Goal: Task Accomplishment & Management: Use online tool/utility

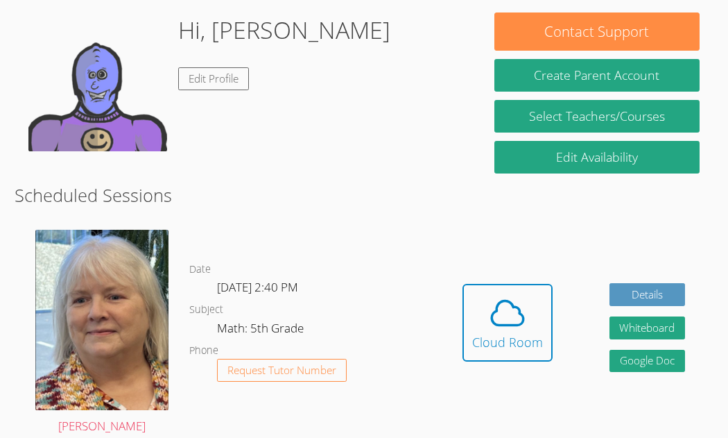
scroll to position [302, 0]
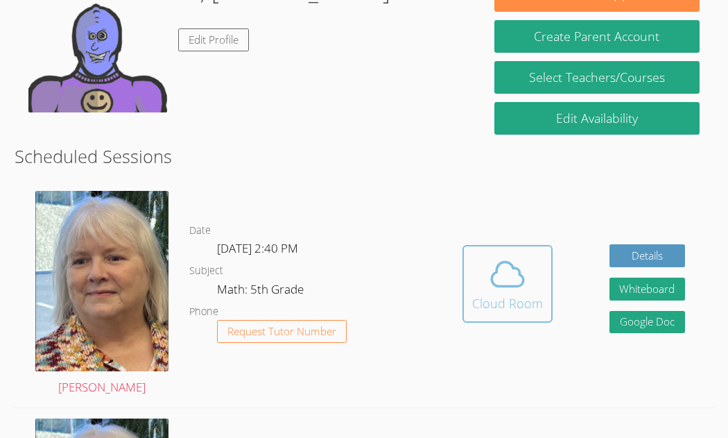
click at [514, 293] on div "Cloud Room" at bounding box center [507, 302] width 71 height 19
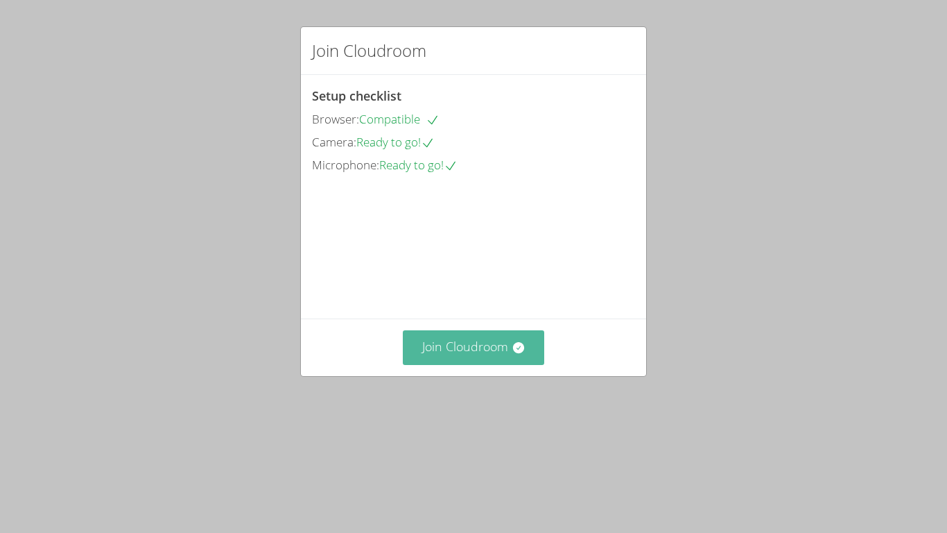
click at [483, 364] on button "Join Cloudroom" at bounding box center [474, 347] width 142 height 34
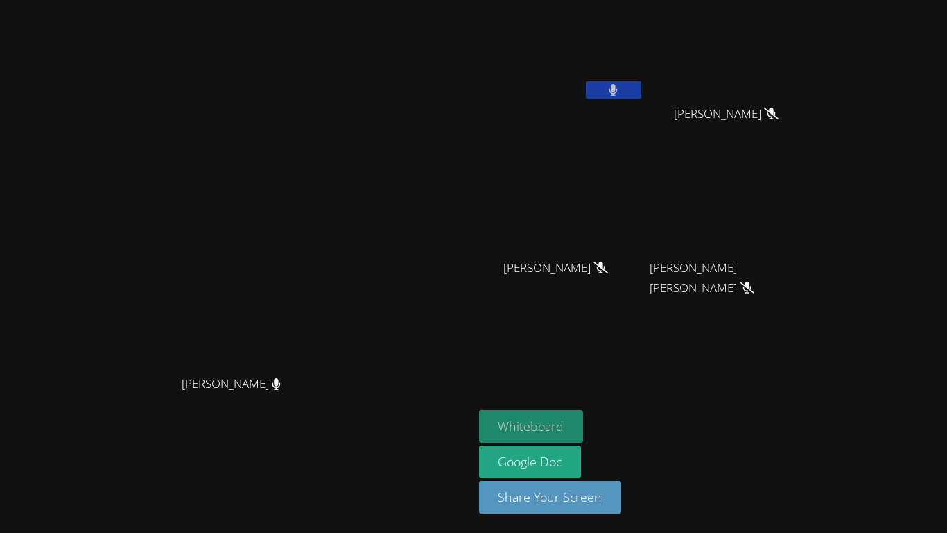
click at [584, 420] on button "Whiteboard" at bounding box center [531, 426] width 105 height 33
click at [618, 87] on icon at bounding box center [614, 90] width 8 height 12
click at [642, 87] on button at bounding box center [613, 89] width 55 height 17
click at [642, 85] on button at bounding box center [613, 89] width 55 height 17
click at [621, 90] on icon at bounding box center [613, 90] width 15 height 12
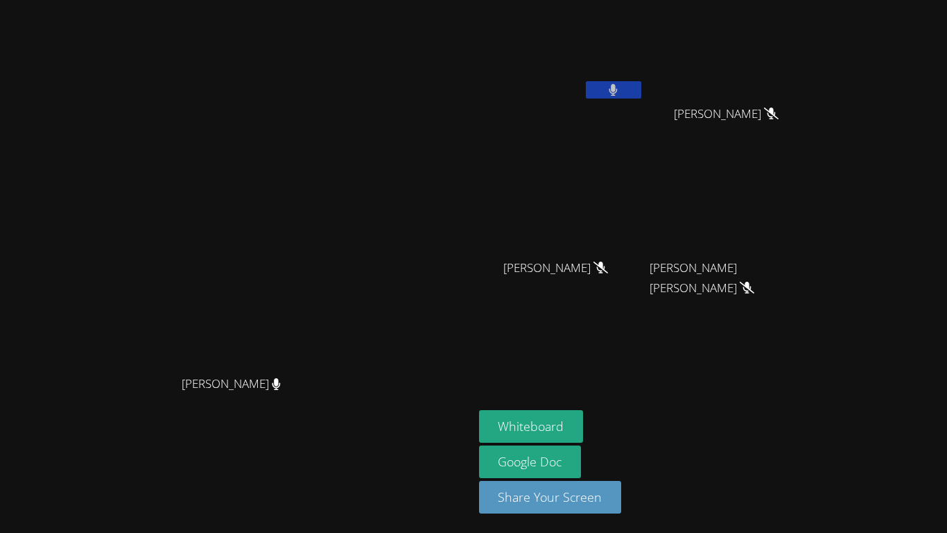
click at [618, 94] on icon at bounding box center [614, 90] width 8 height 12
click at [642, 86] on button at bounding box center [613, 89] width 55 height 17
click at [642, 89] on button at bounding box center [613, 89] width 55 height 17
click at [642, 87] on button at bounding box center [613, 89] width 55 height 17
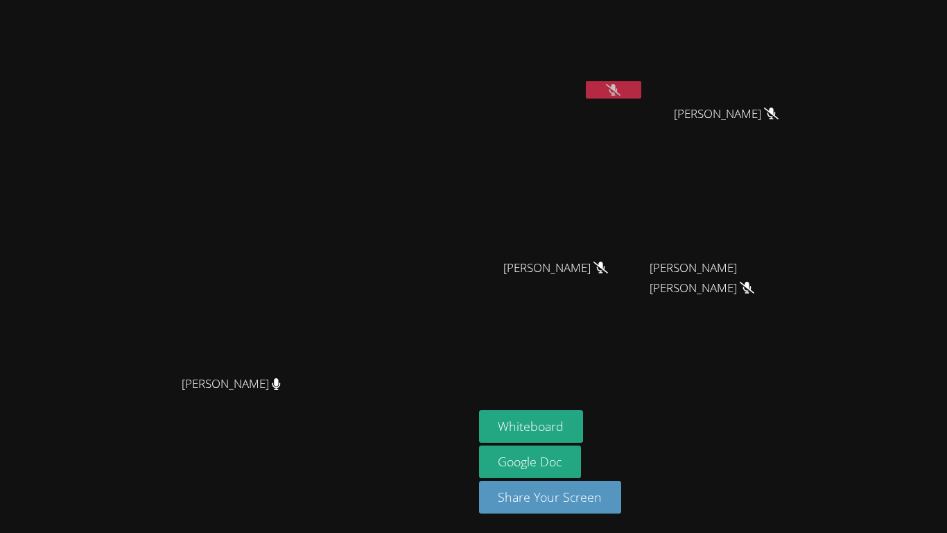
click at [621, 87] on icon at bounding box center [613, 90] width 15 height 12
click at [642, 87] on button at bounding box center [613, 89] width 55 height 17
click at [642, 81] on button at bounding box center [613, 89] width 55 height 17
click at [642, 88] on button at bounding box center [613, 89] width 55 height 17
click at [621, 89] on icon at bounding box center [613, 90] width 15 height 12
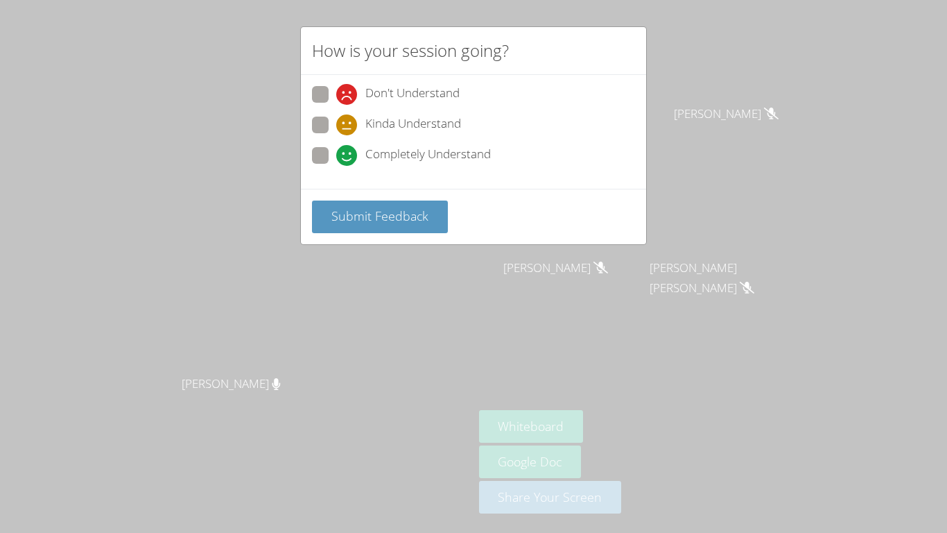
click at [413, 155] on span "Completely Understand" at bounding box center [429, 155] width 126 height 21
click at [348, 155] on input "Completely Understand" at bounding box center [342, 153] width 12 height 12
radio input "true"
click at [404, 212] on span "Submit Feedback" at bounding box center [380, 215] width 97 height 17
